Goal: Information Seeking & Learning: Learn about a topic

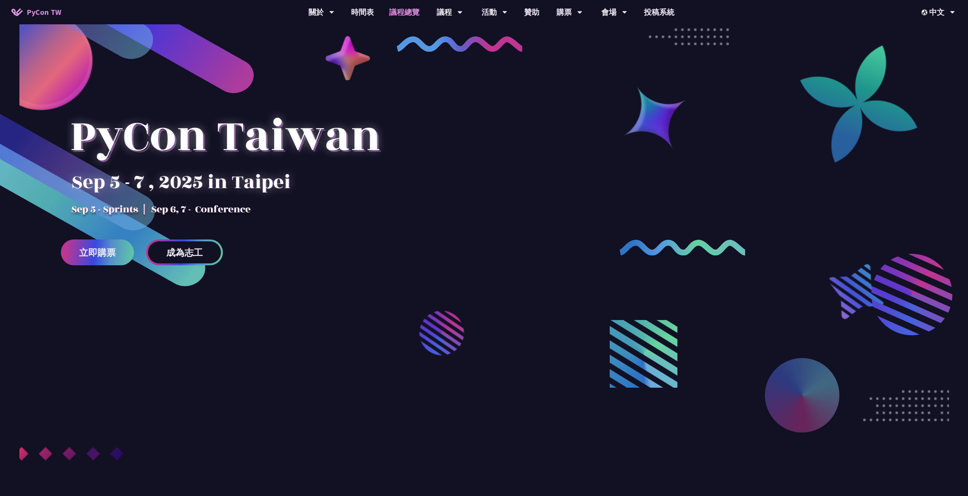
click at [388, 13] on link "議程總覽" at bounding box center [404, 12] width 46 height 24
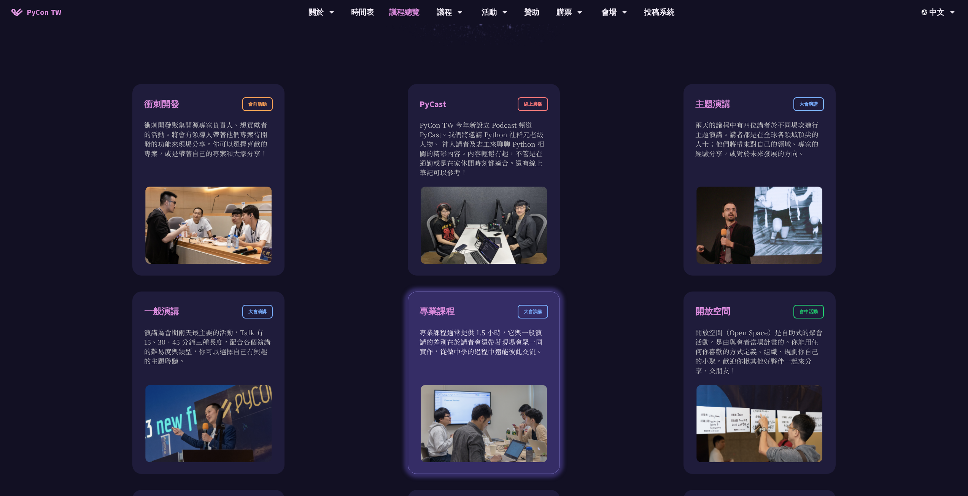
scroll to position [108, 0]
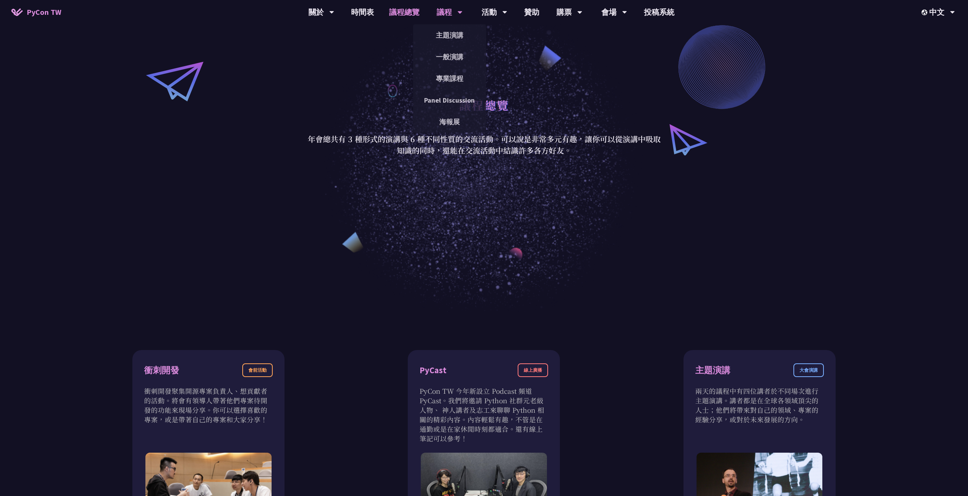
click at [334, 18] on div "議程" at bounding box center [321, 12] width 26 height 24
click at [450, 33] on link "主題演講" at bounding box center [449, 35] width 73 height 18
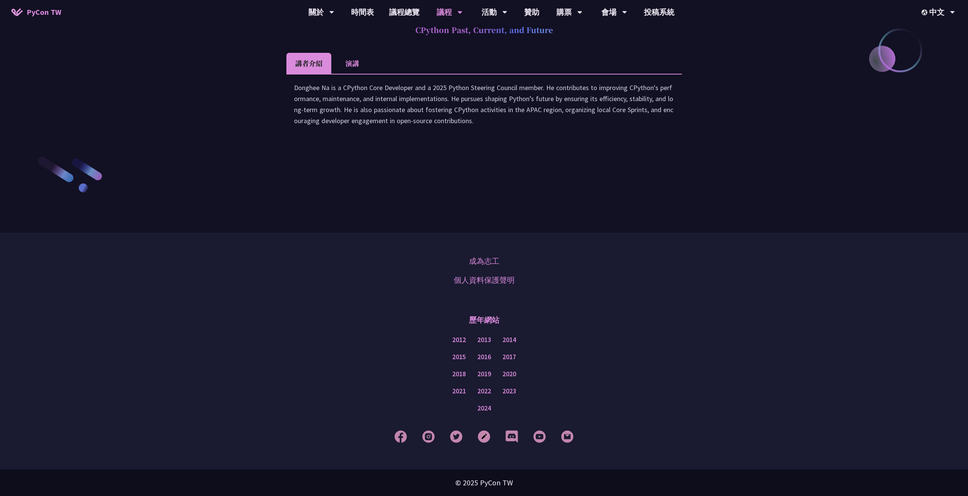
scroll to position [1058, 0]
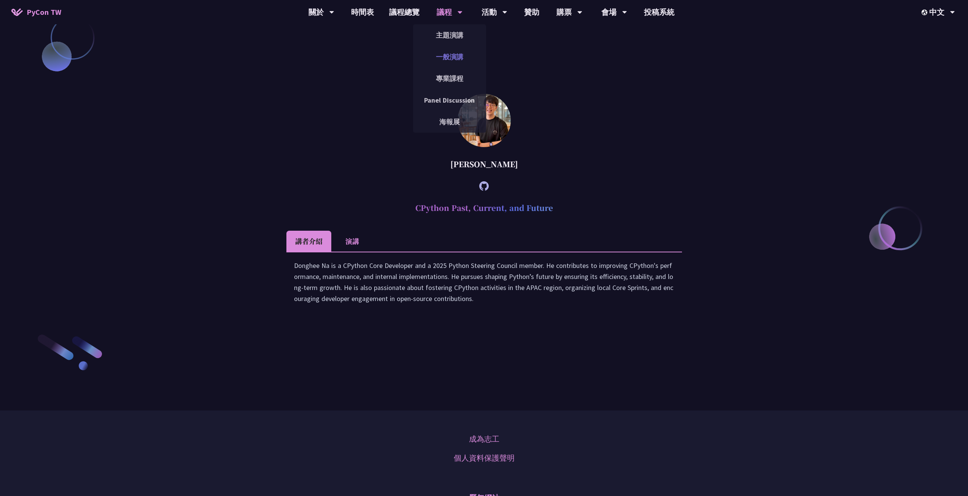
click at [455, 57] on link "一般演講" at bounding box center [449, 57] width 73 height 18
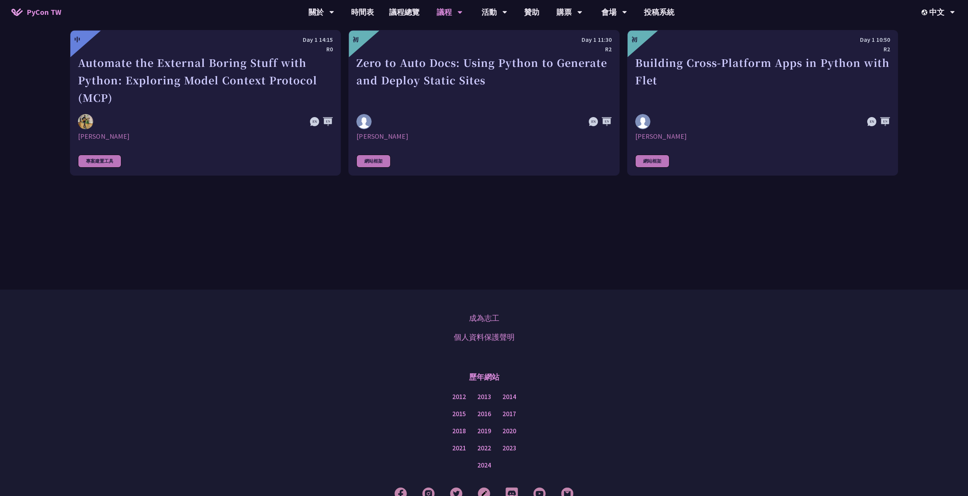
scroll to position [2339, 0]
